Goal: Task Accomplishment & Management: Use online tool/utility

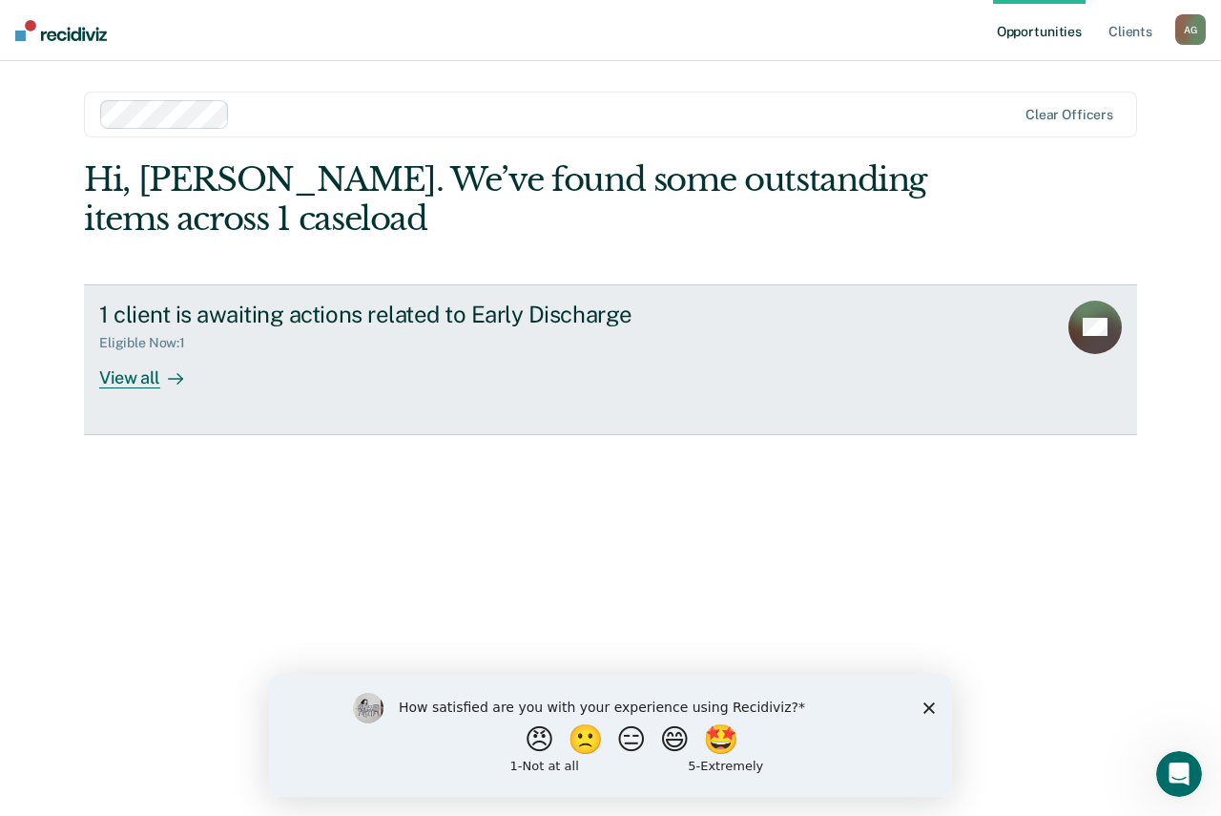
click at [140, 374] on div "View all" at bounding box center [152, 369] width 107 height 37
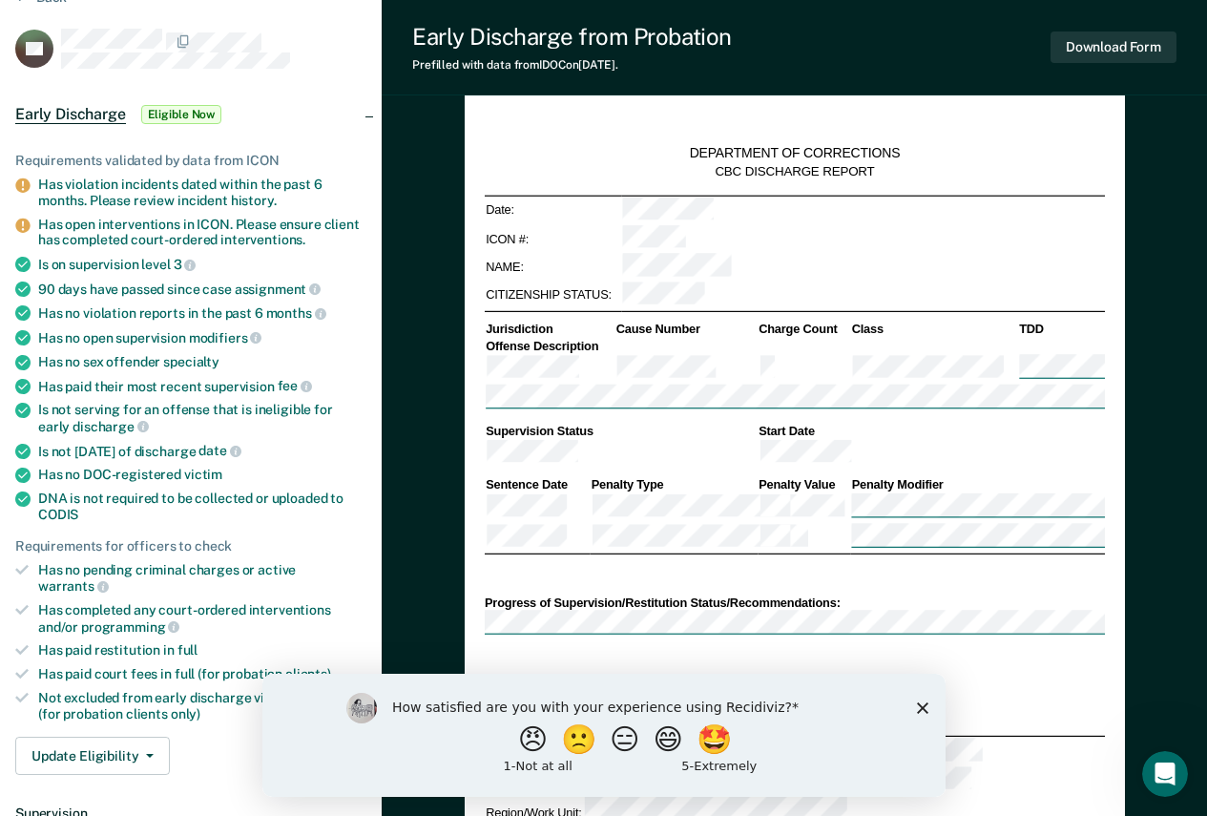
type textarea "x"
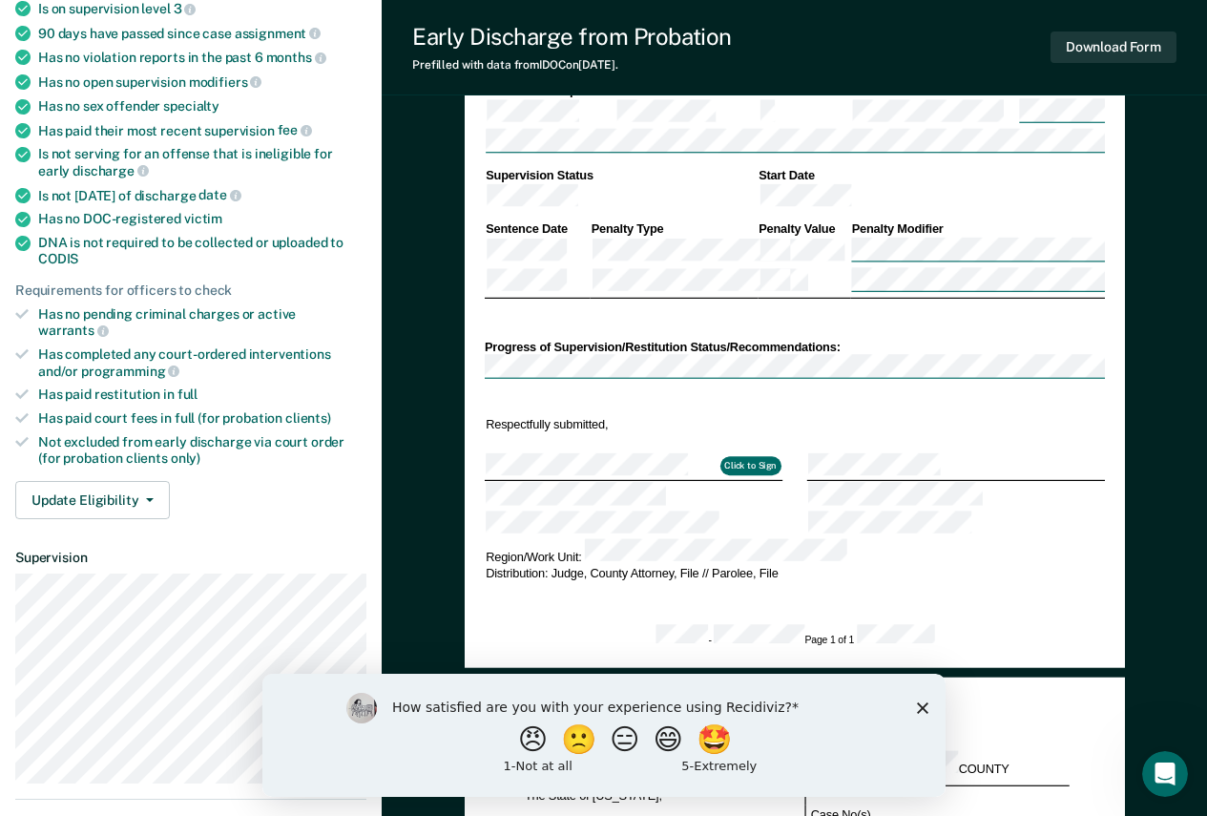
scroll to position [382, 0]
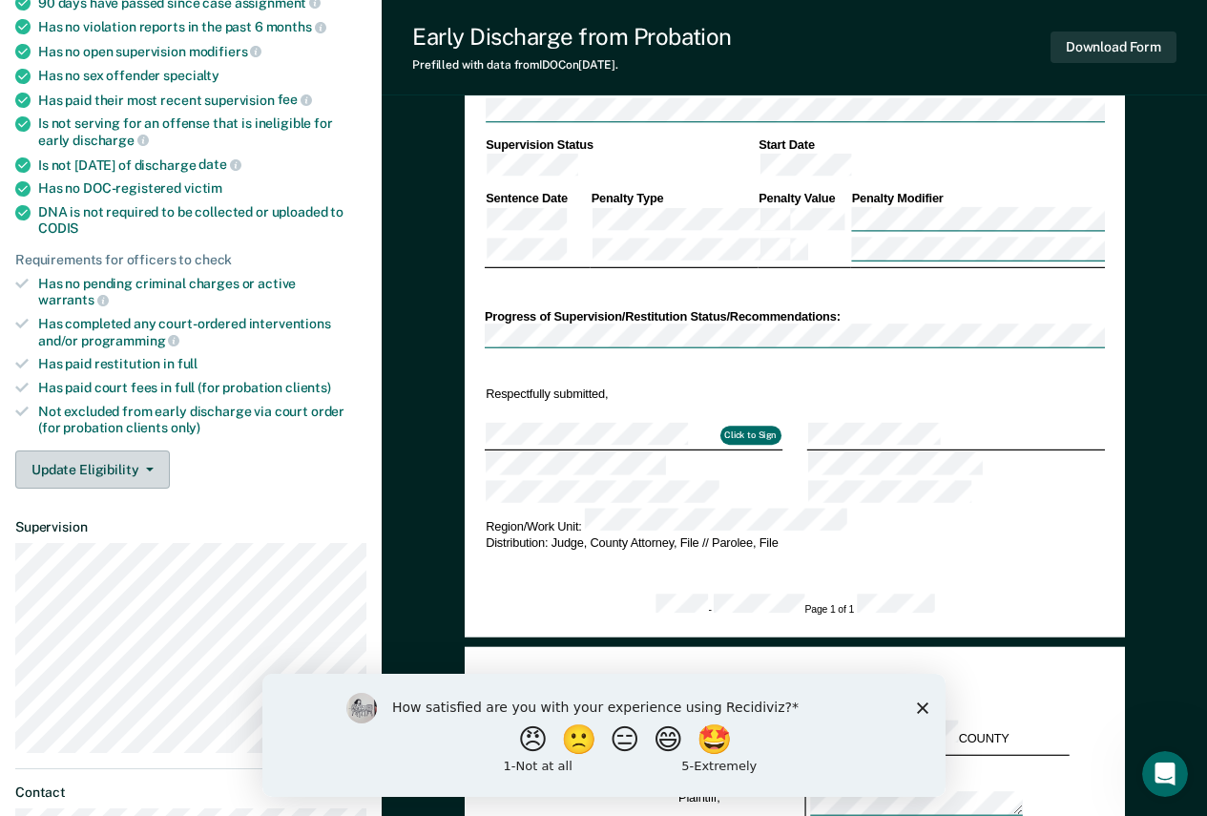
click at [147, 467] on icon "button" at bounding box center [150, 469] width 8 height 4
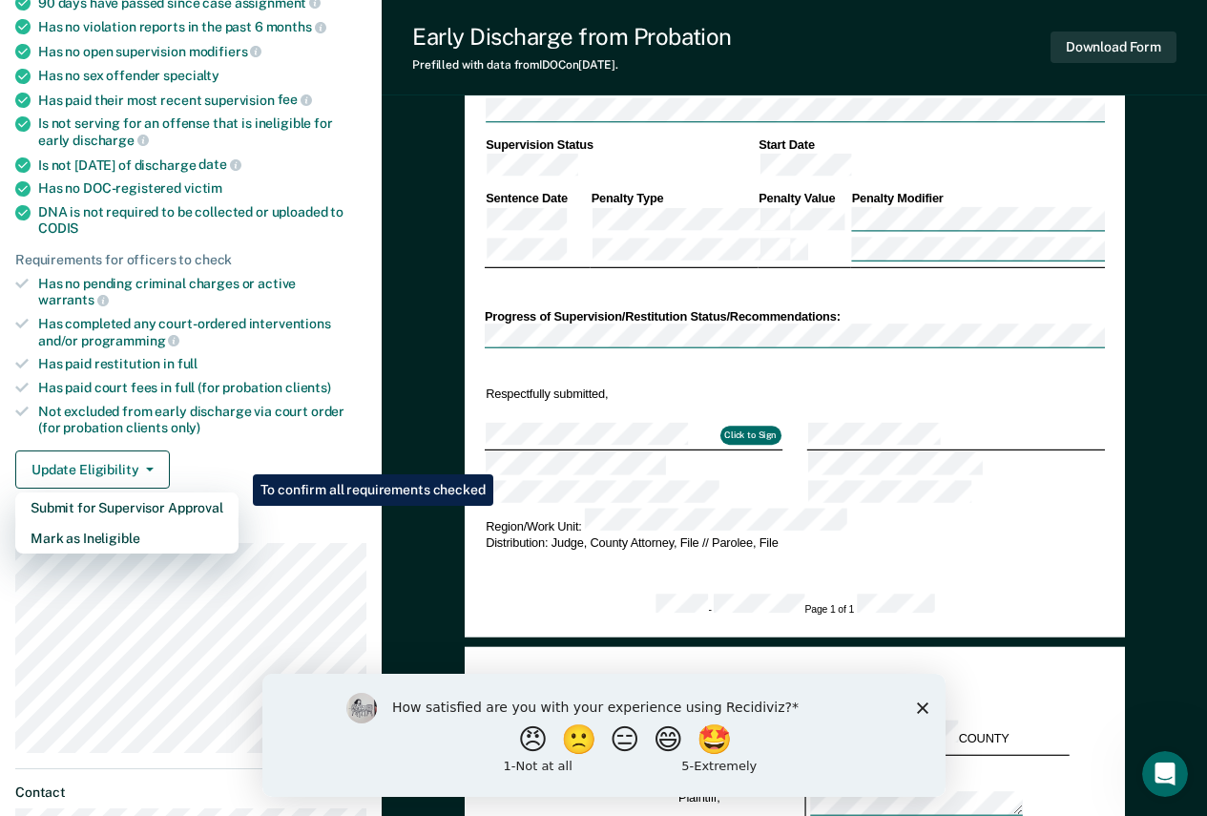
click at [222, 450] on div "Update Eligibility Submit for Supervisor Approval [PERSON_NAME] as Ineligible" at bounding box center [190, 469] width 351 height 38
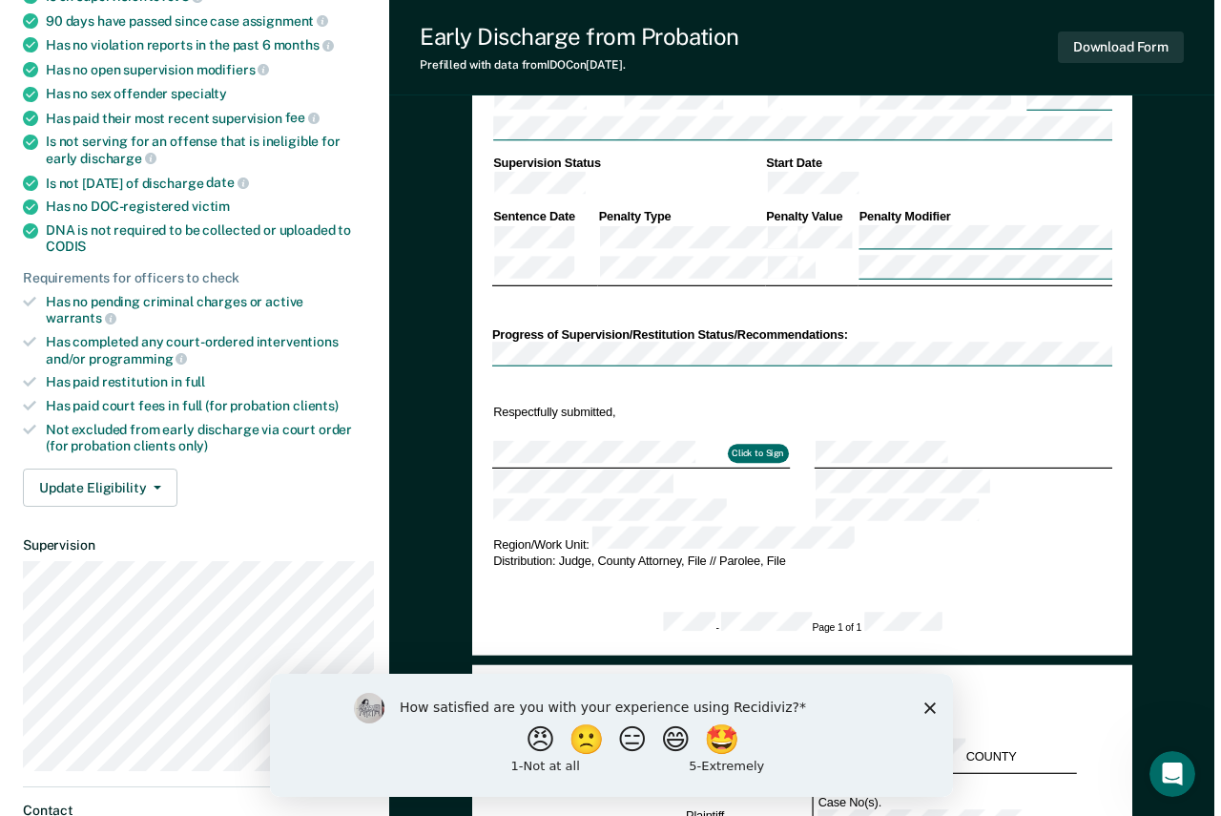
scroll to position [0, 0]
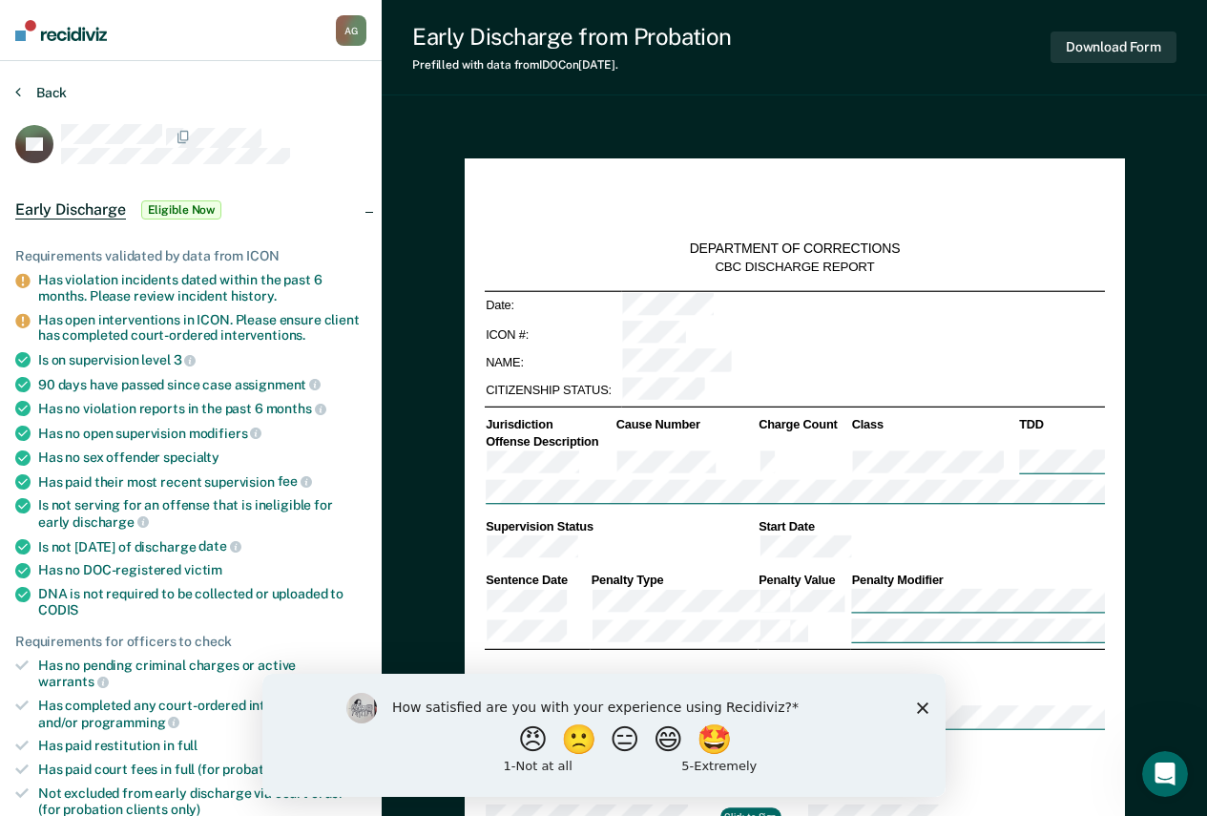
click at [52, 85] on button "Back" at bounding box center [41, 92] width 52 height 17
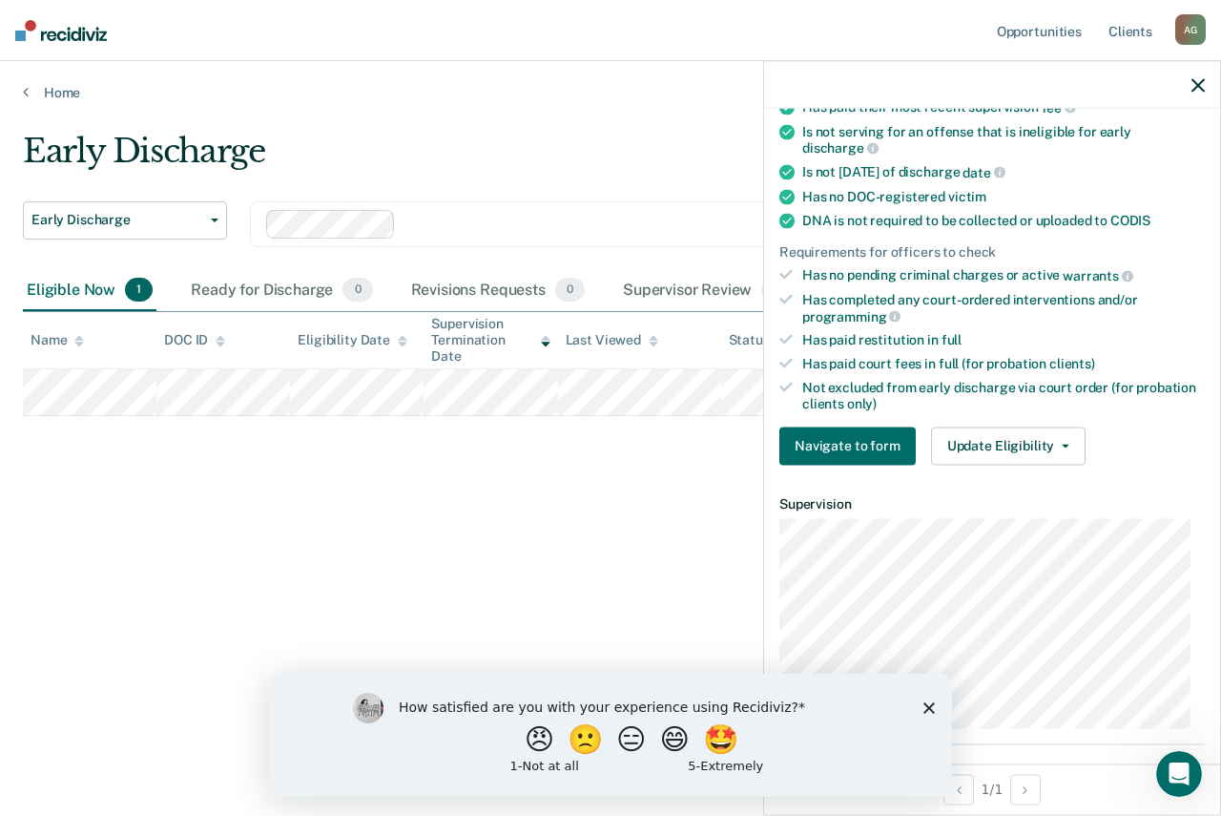
scroll to position [477, 0]
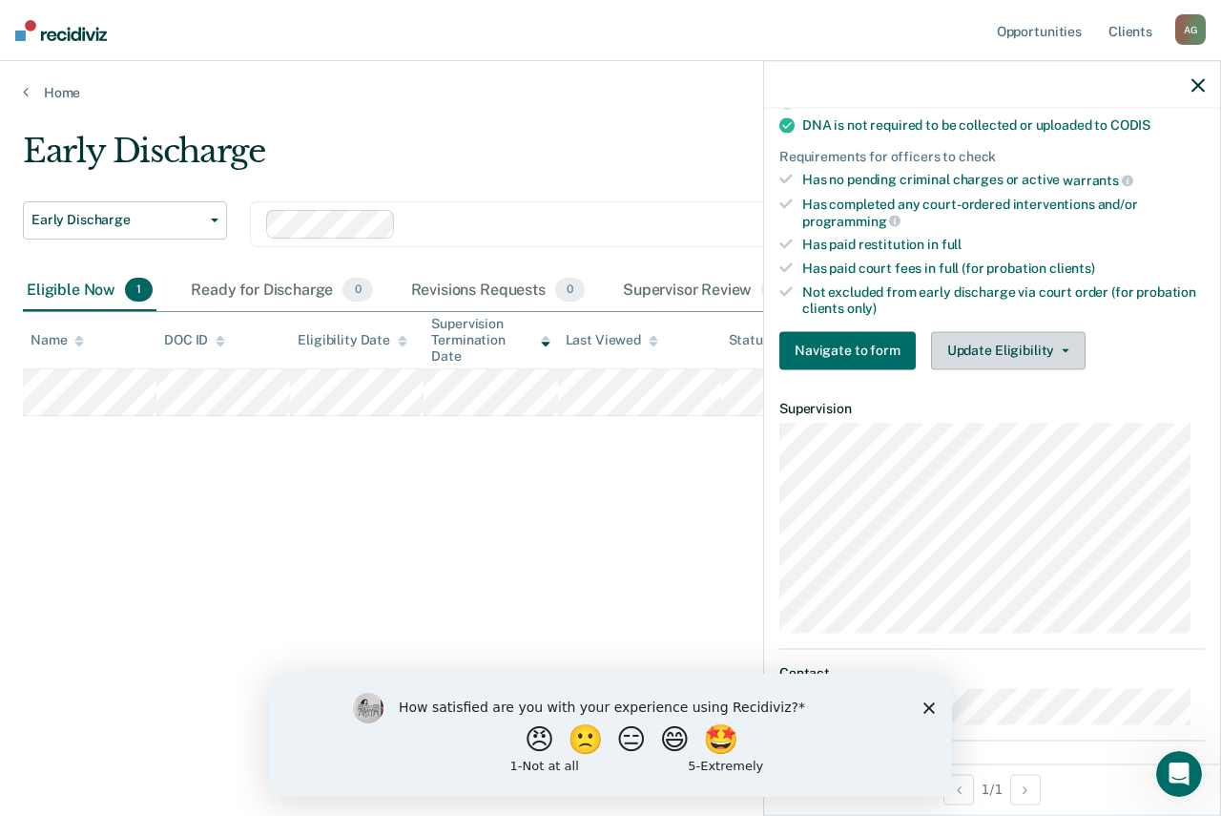
click at [1047, 336] on button "Update Eligibility" at bounding box center [1008, 350] width 155 height 38
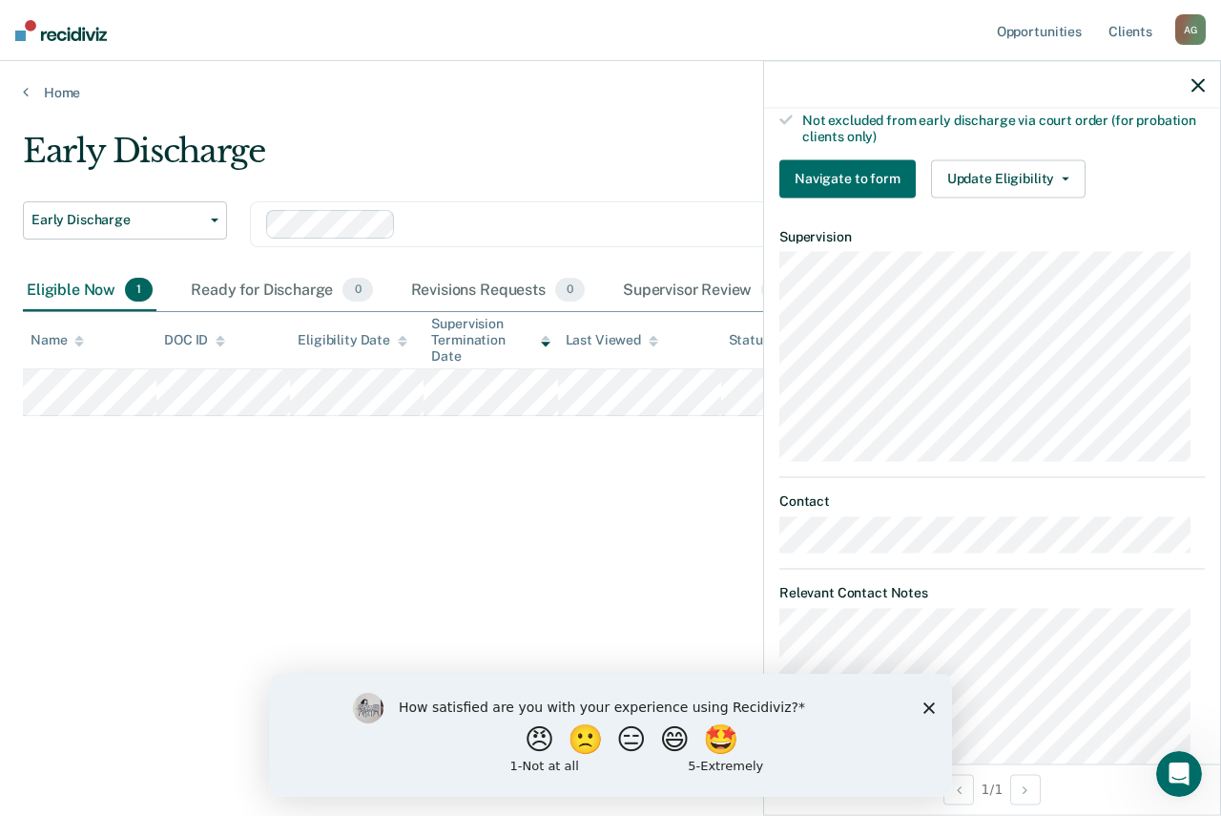
scroll to position [735, 0]
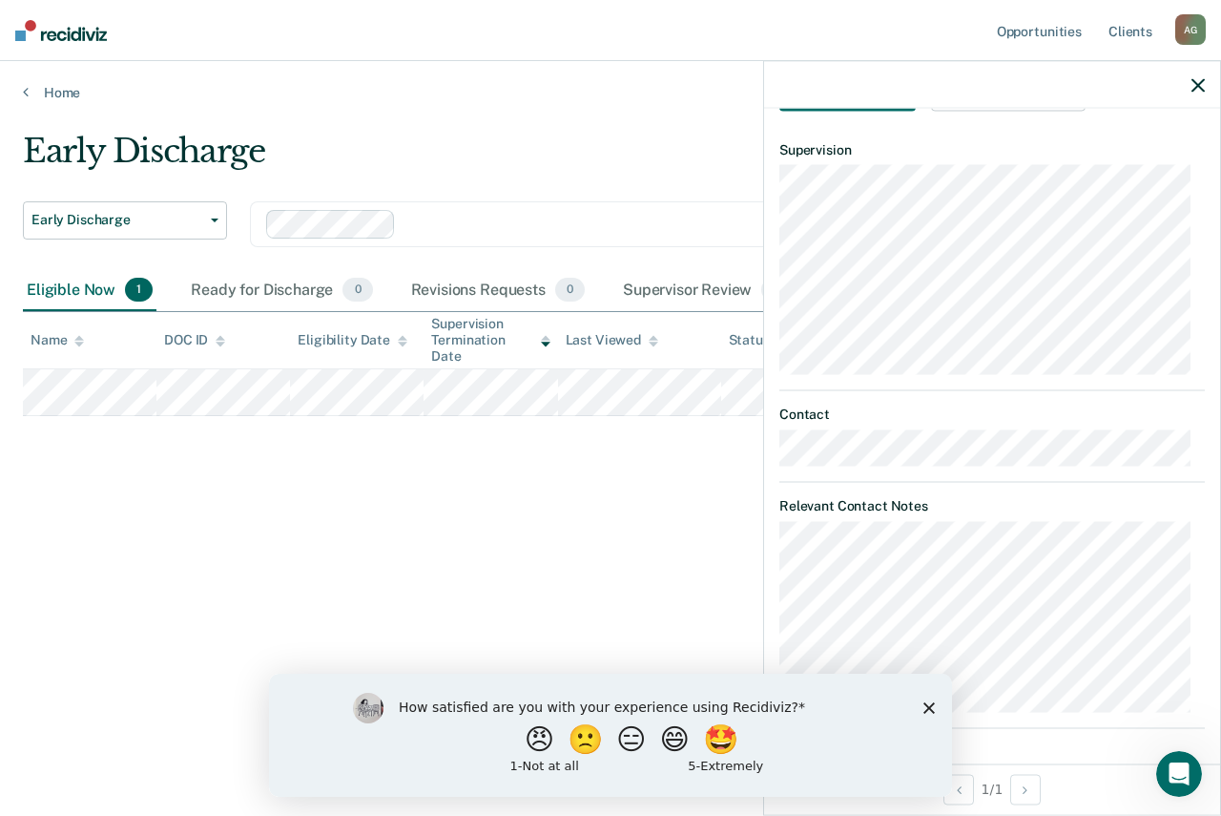
click at [925, 711] on polygon "Close survey" at bounding box center [928, 706] width 11 height 11
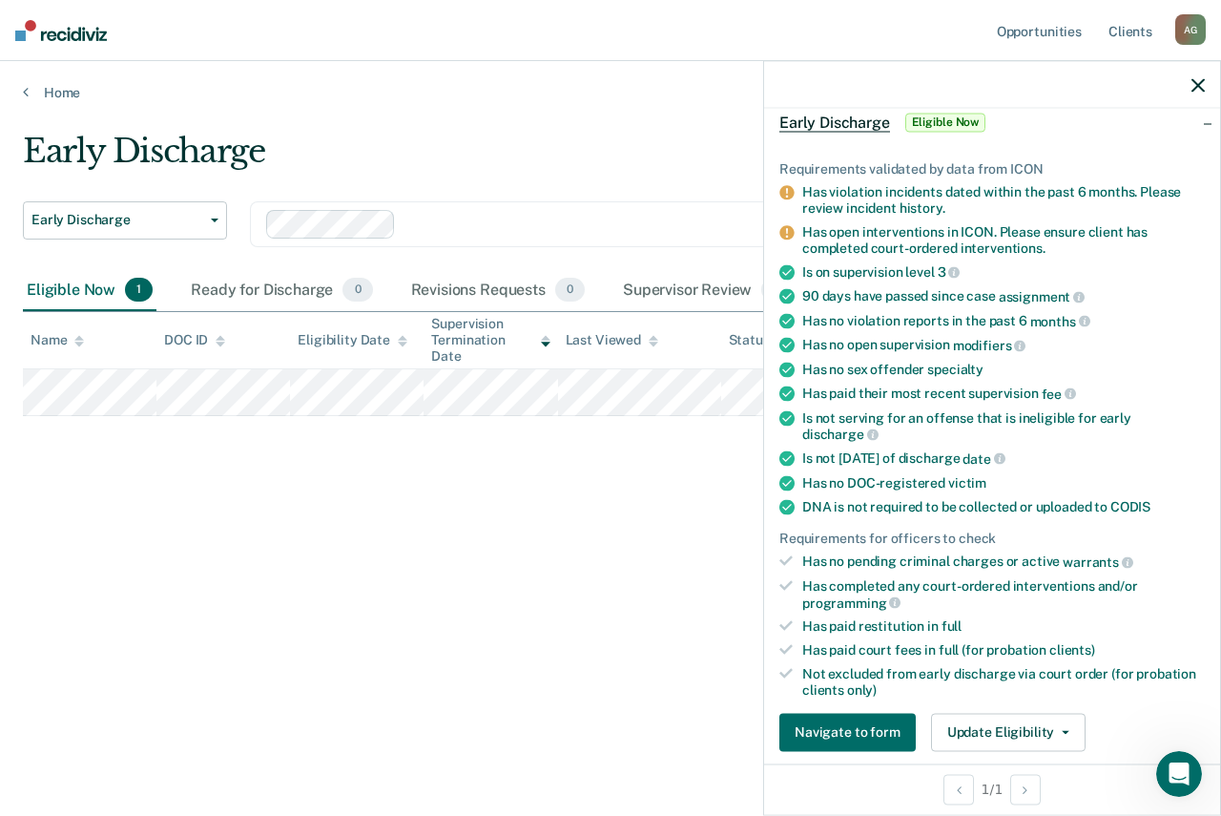
scroll to position [572, 0]
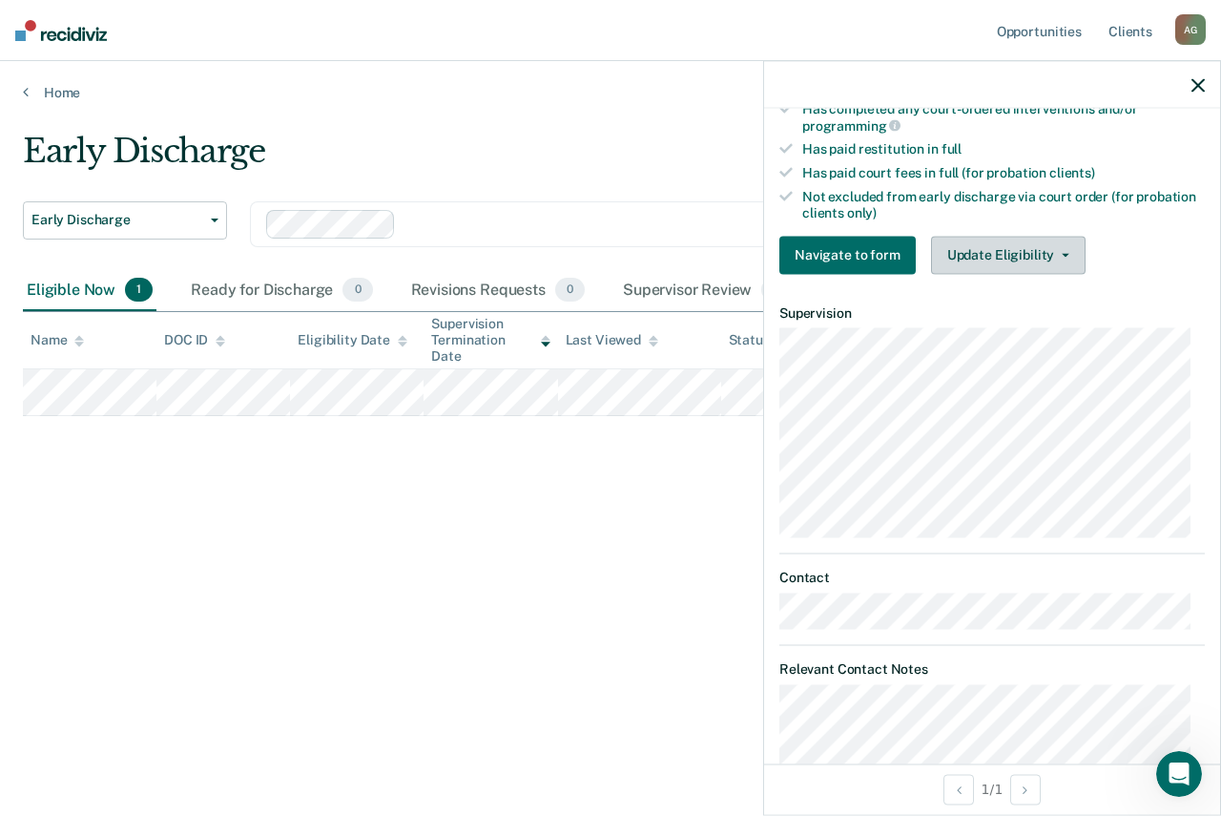
click at [1029, 258] on button "Update Eligibility" at bounding box center [1008, 255] width 155 height 38
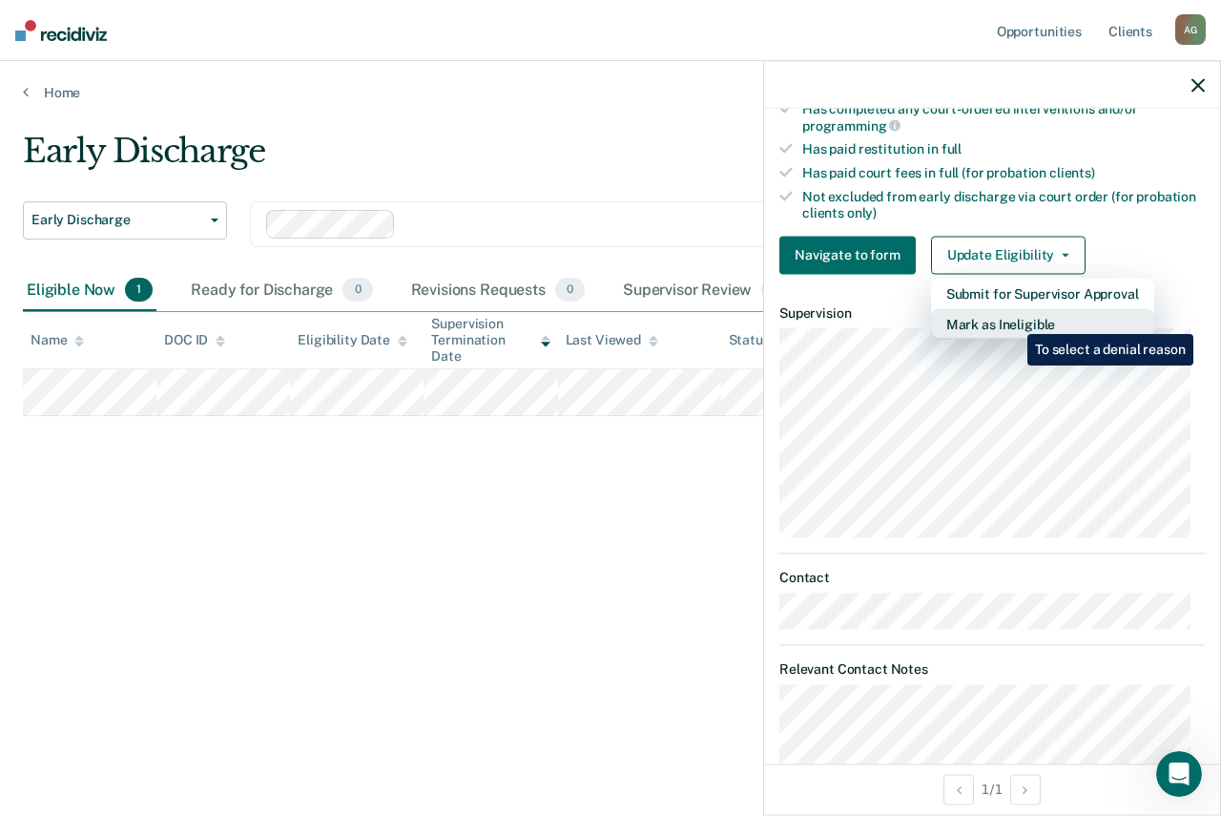
click at [1013, 320] on button "Mark as Ineligible" at bounding box center [1042, 323] width 223 height 31
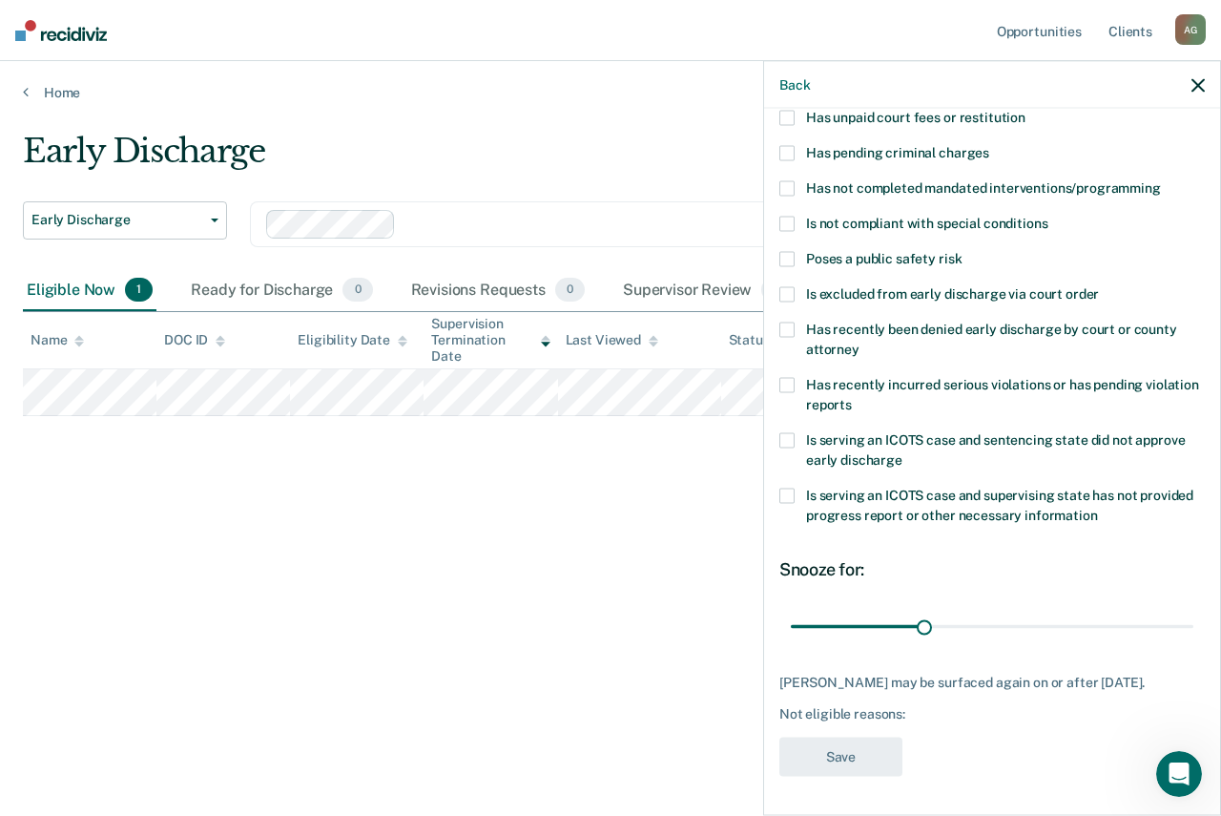
scroll to position [0, 0]
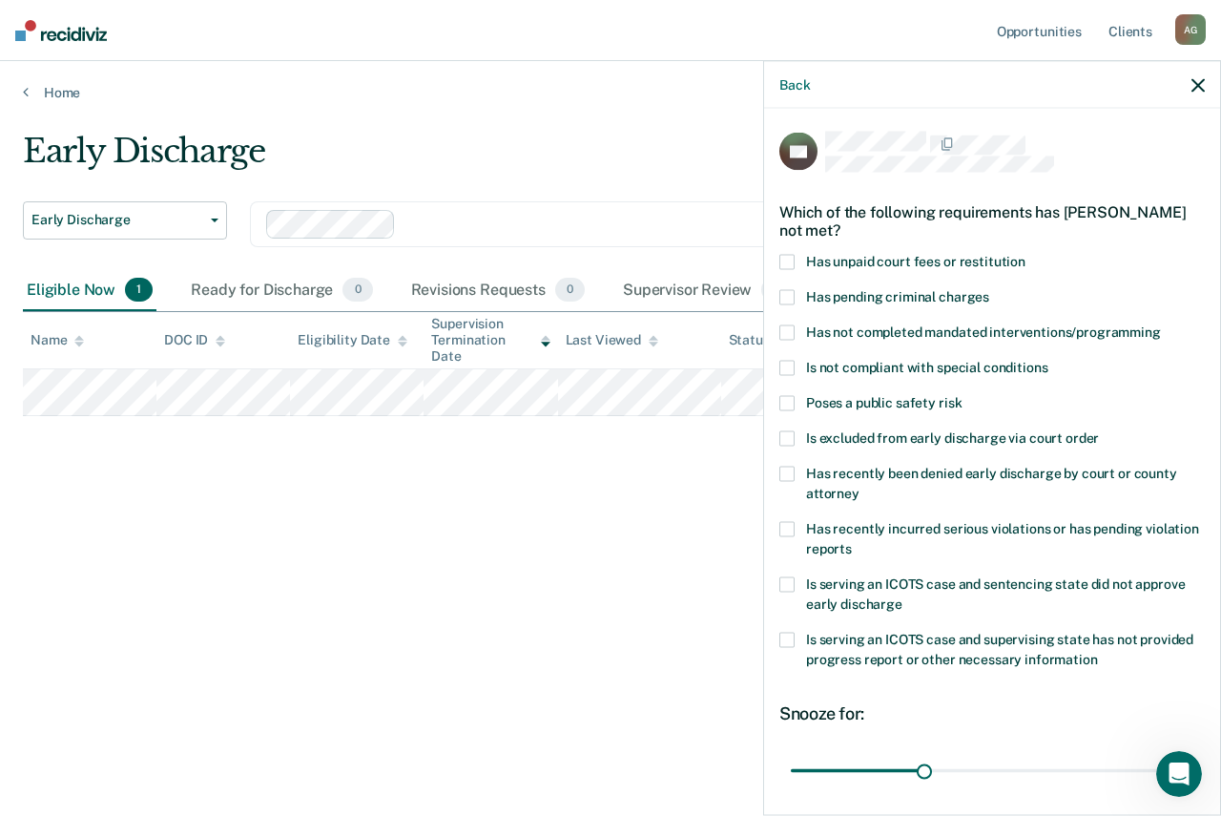
click at [788, 585] on span at bounding box center [786, 584] width 15 height 15
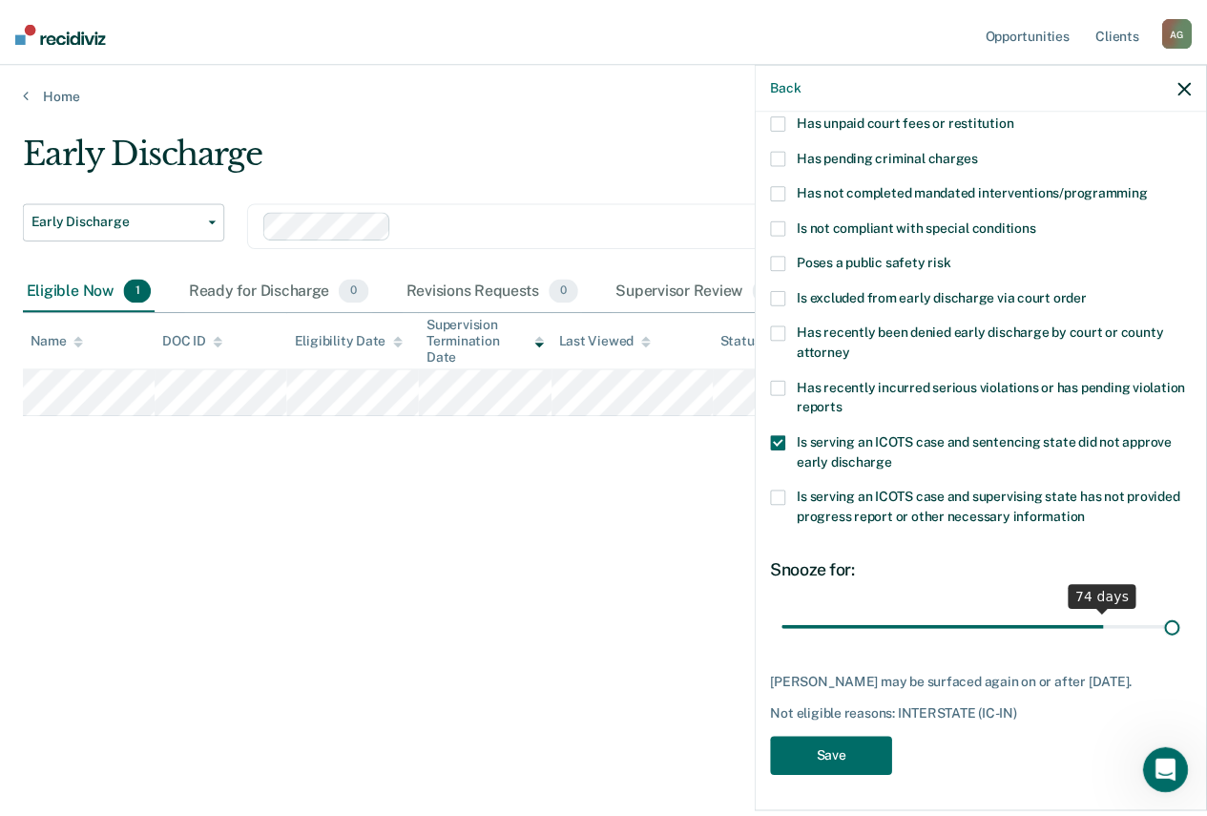
scroll to position [157, 0]
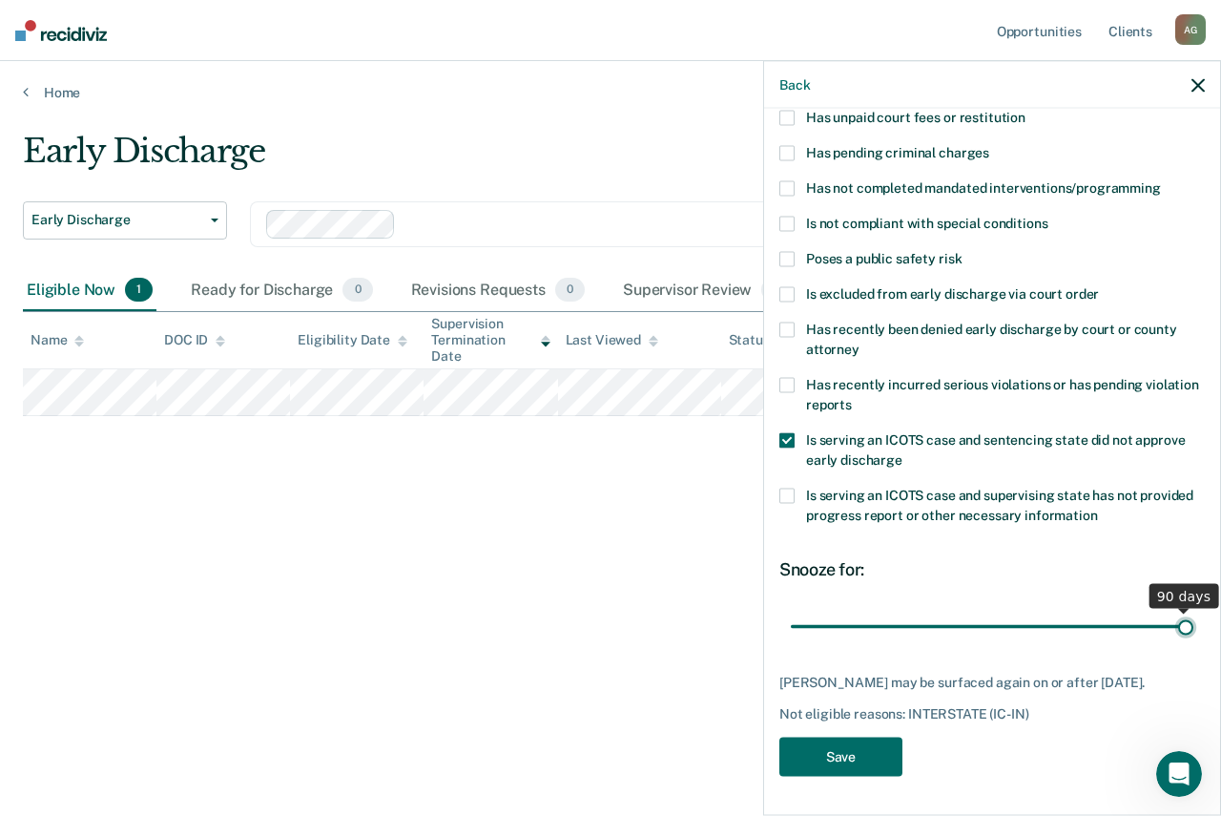
drag, startPoint x: 915, startPoint y: 614, endPoint x: 1178, endPoint y: 612, distance: 263.3
type input "90"
click at [1178, 612] on input "range" at bounding box center [992, 626] width 403 height 33
click at [868, 761] on button "Save" at bounding box center [840, 756] width 123 height 39
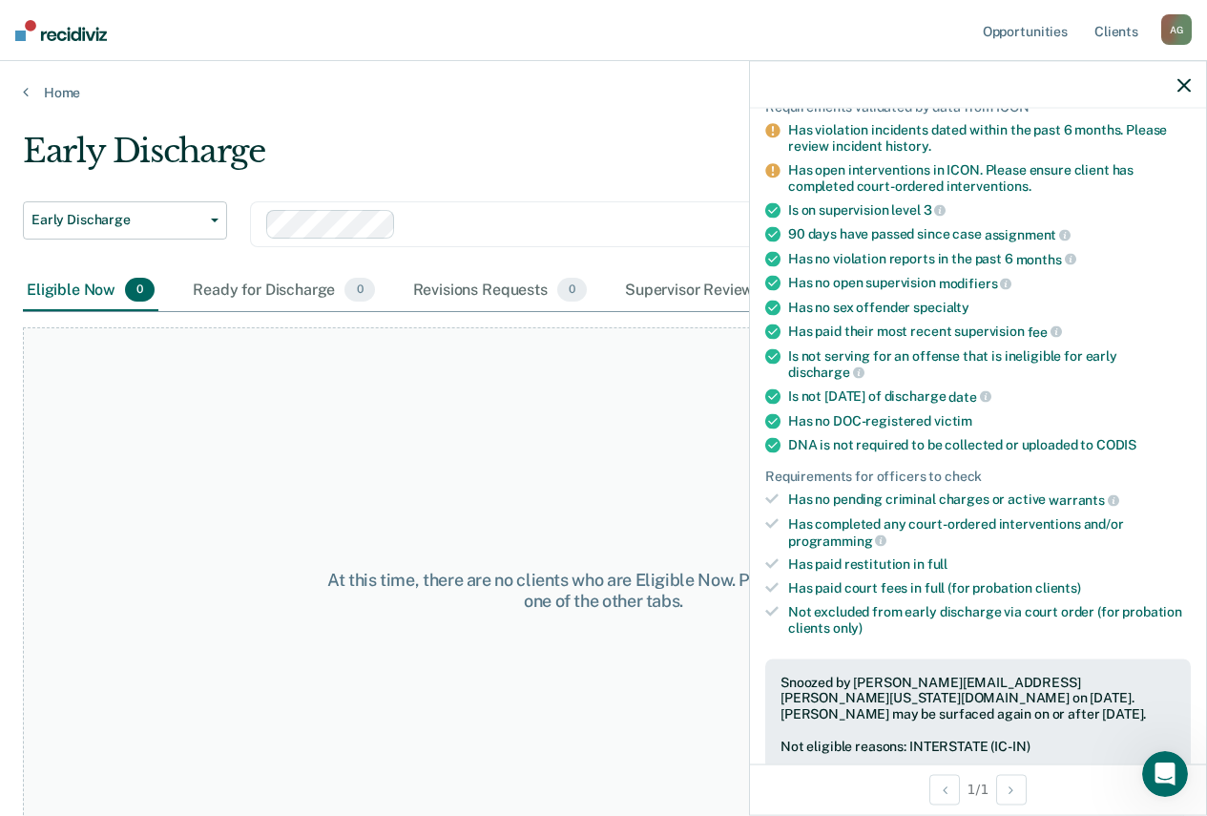
click at [1186, 87] on icon "button" at bounding box center [1183, 84] width 13 height 13
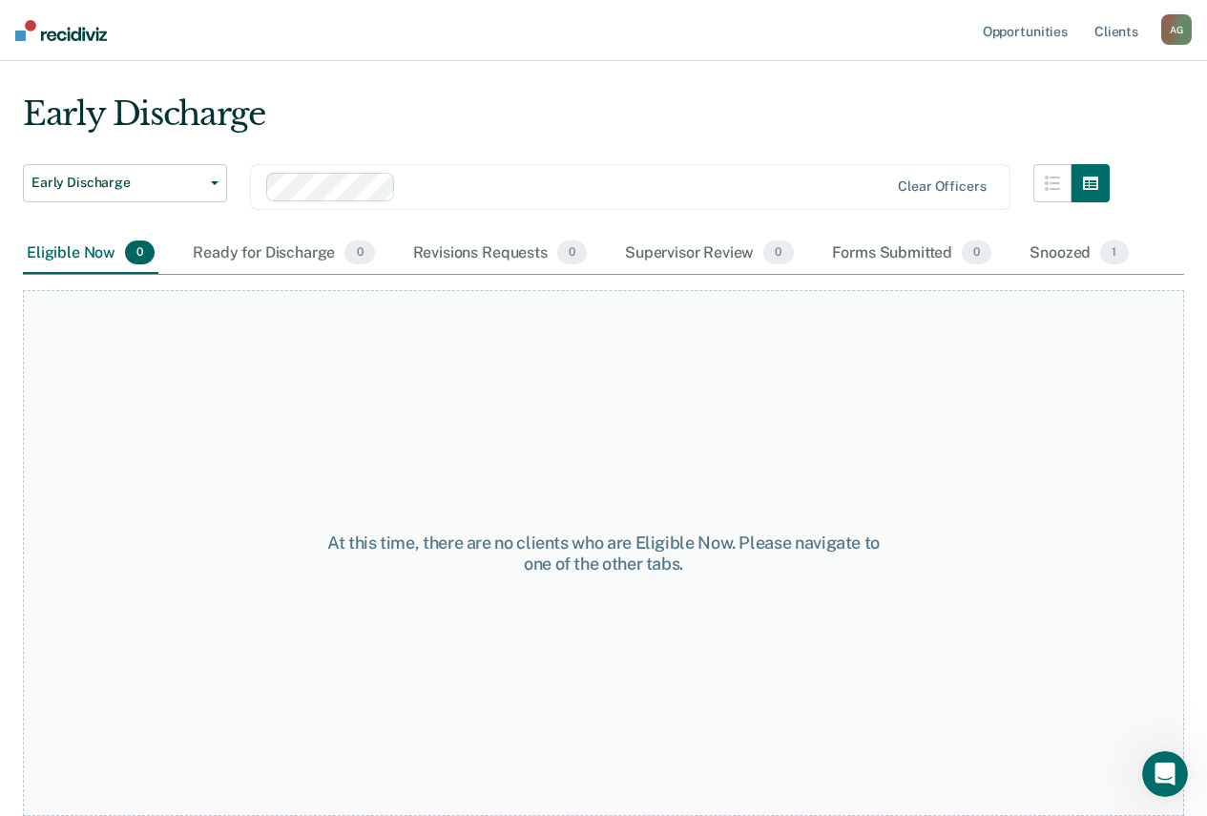
scroll to position [0, 0]
